Goal: Task Accomplishment & Management: Manage account settings

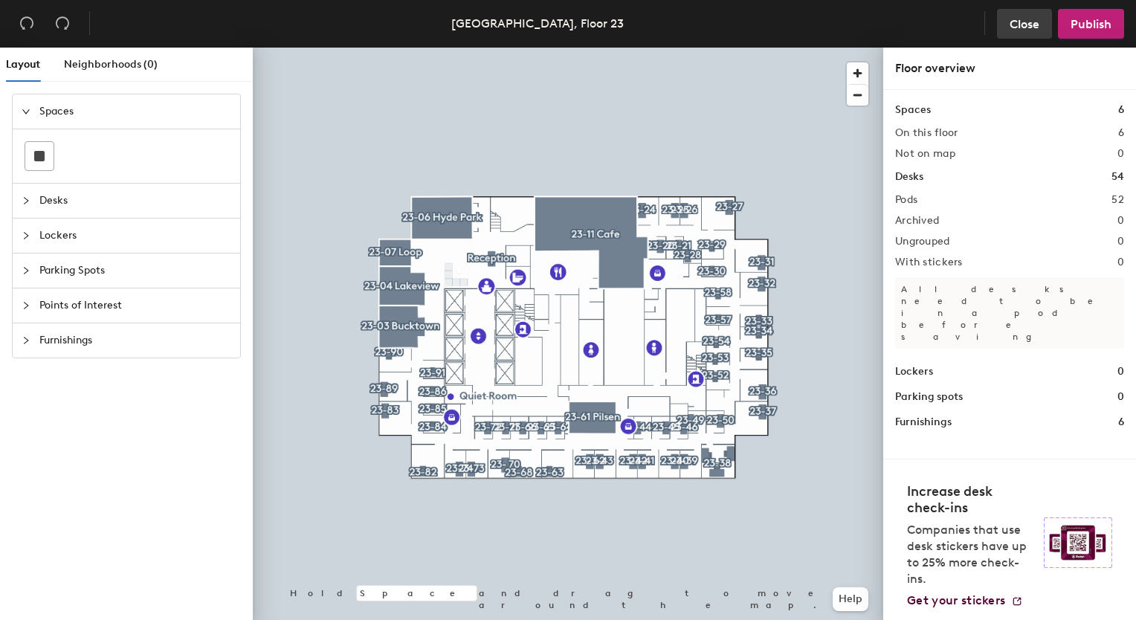
drag, startPoint x: 1025, startPoint y: 16, endPoint x: 1032, endPoint y: 20, distance: 8.3
click at [1032, 20] on span "Close" at bounding box center [1025, 24] width 30 height 14
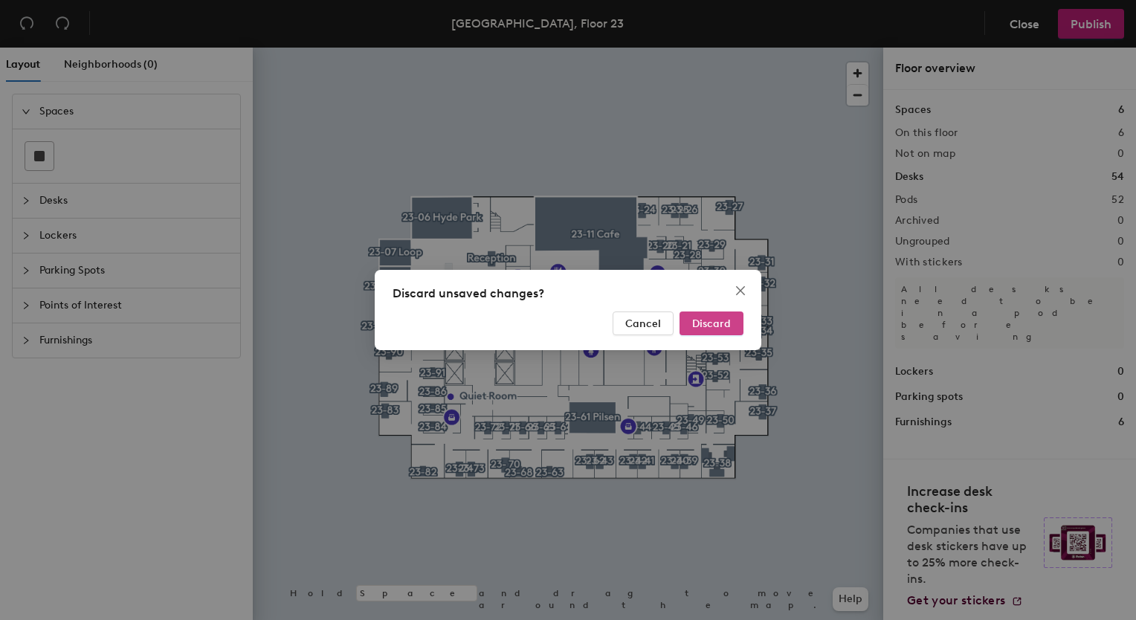
click at [691, 323] on button "Discard" at bounding box center [712, 324] width 64 height 24
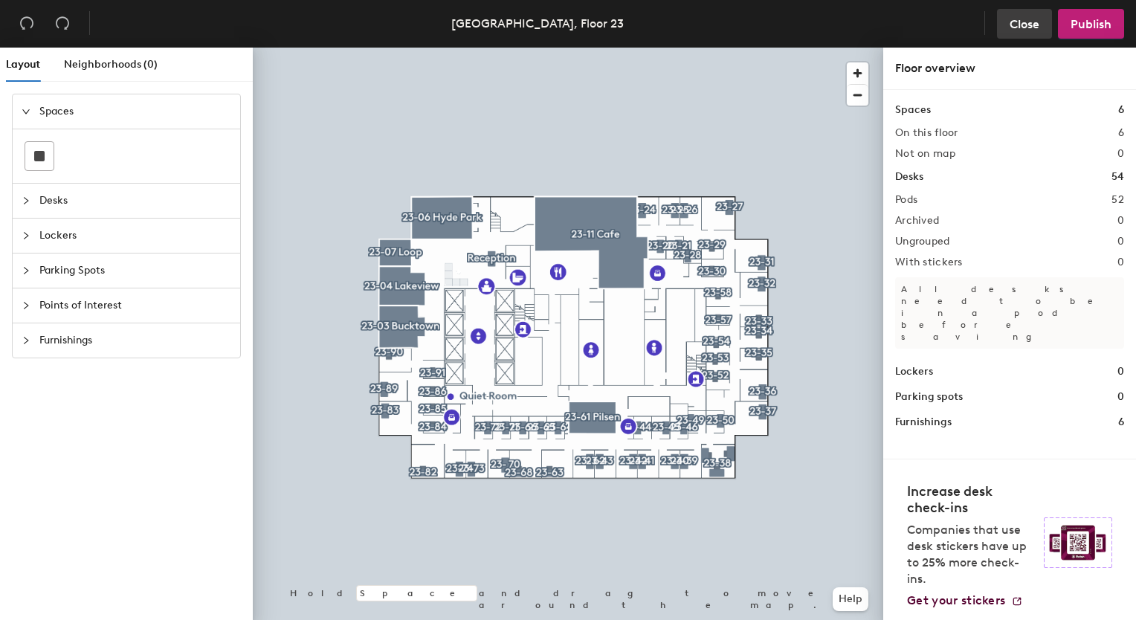
click at [1022, 25] on span "Close" at bounding box center [1025, 24] width 30 height 14
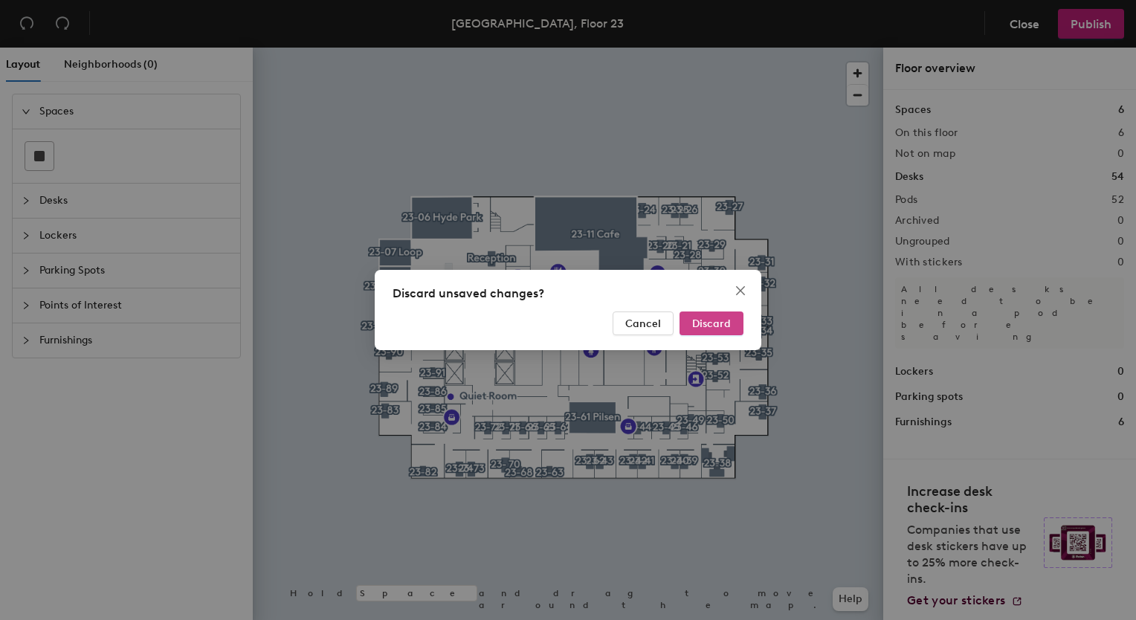
click at [730, 318] on span "Discard" at bounding box center [711, 323] width 39 height 13
